Goal: Transaction & Acquisition: Download file/media

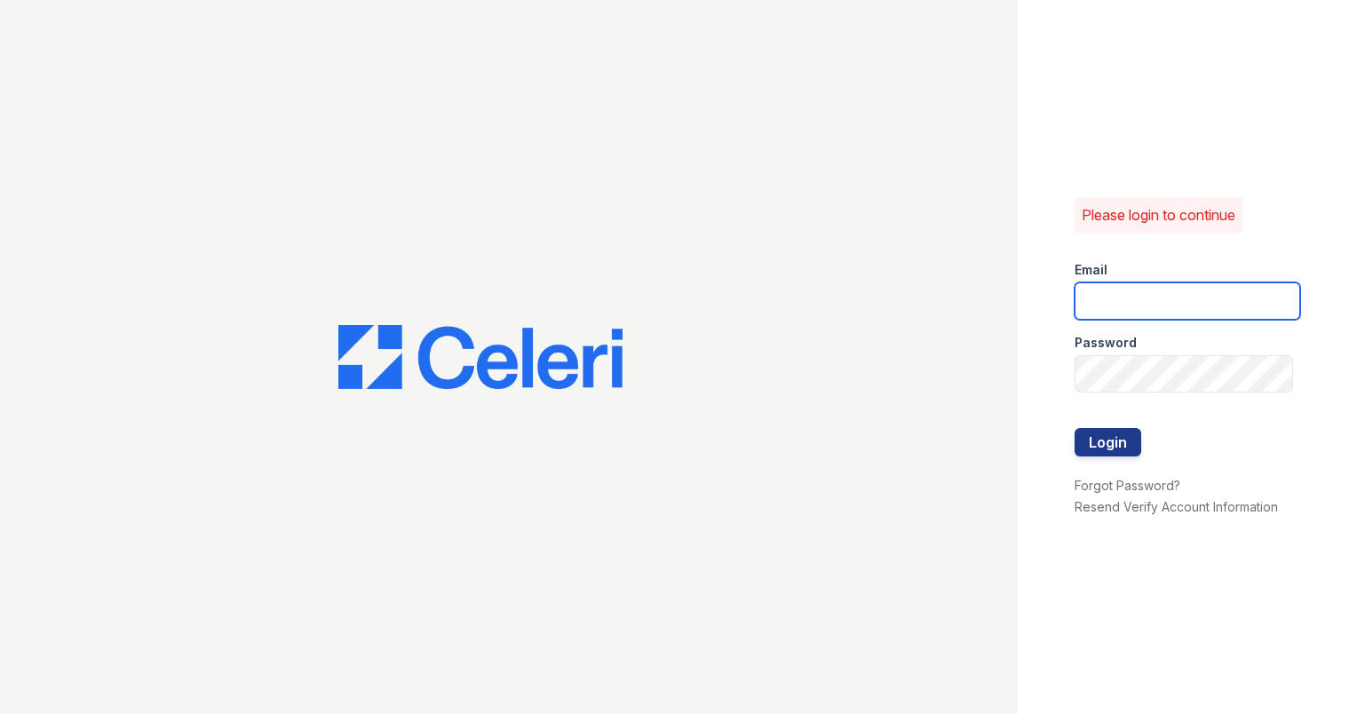
type input "[EMAIL_ADDRESS][DOMAIN_NAME]"
click at [1140, 444] on form "Email enclaveraritan@greystar.com Password Login" at bounding box center [1187, 360] width 226 height 227
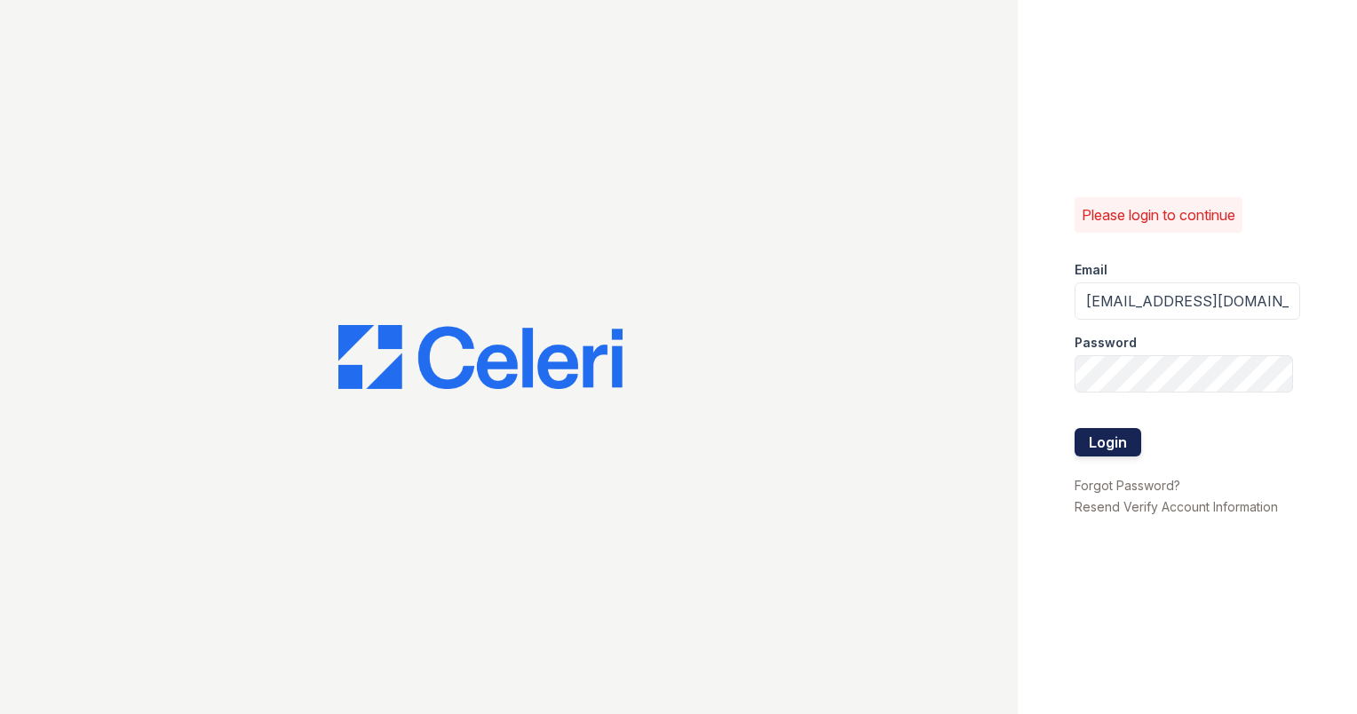
click at [1137, 444] on button "Login" at bounding box center [1107, 442] width 67 height 28
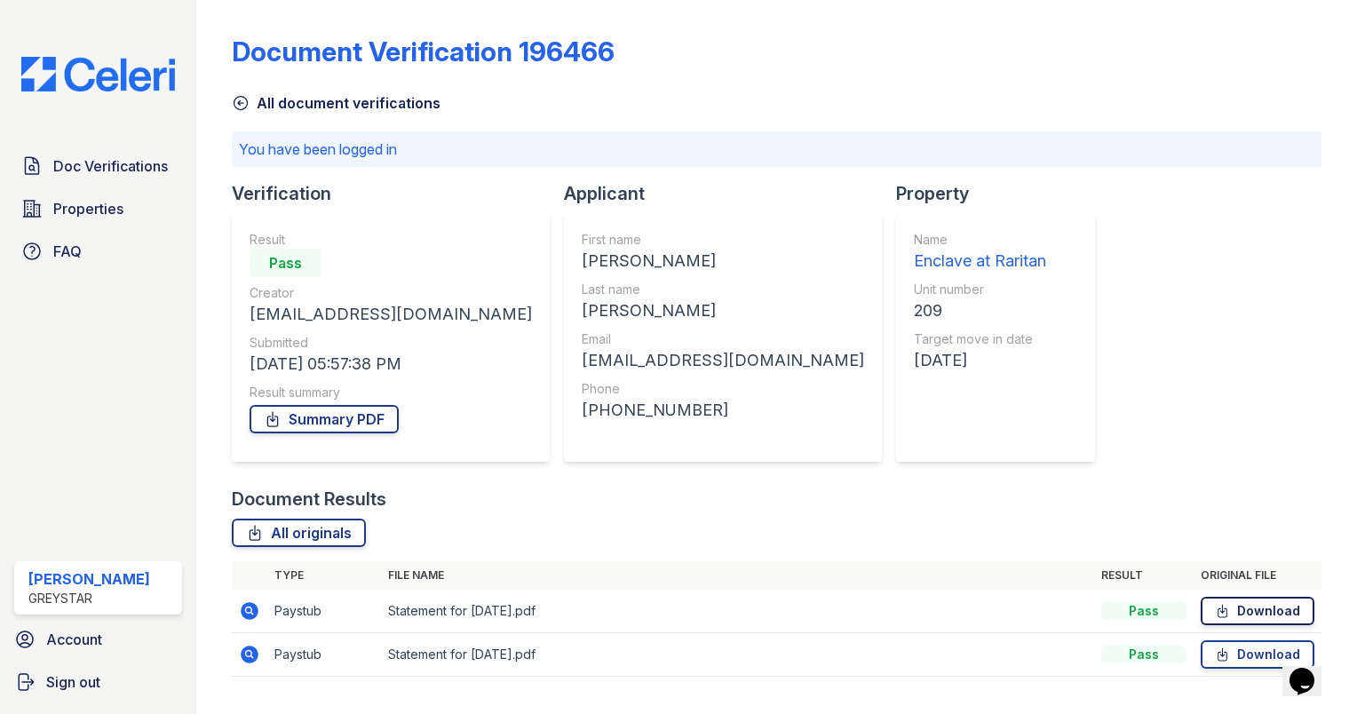
click at [1242, 618] on link "Download" at bounding box center [1257, 611] width 114 height 28
click at [1250, 654] on link "Download" at bounding box center [1257, 654] width 114 height 28
